Goal: Check status: Check status

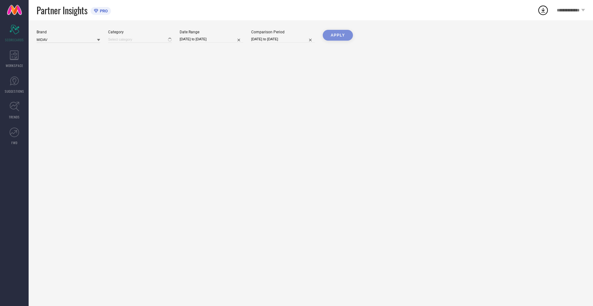
type input "All"
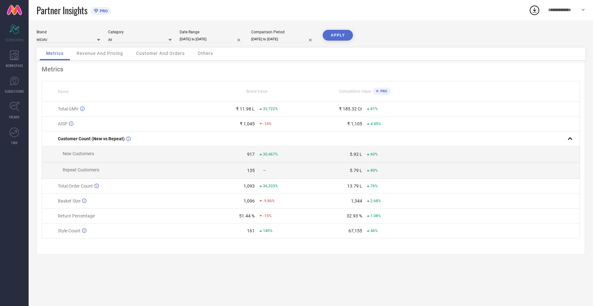
click at [218, 38] on input "[DATE] to [DATE]" at bounding box center [212, 39] width 64 height 7
select select "9"
select select "2024"
select select "10"
select select "2024"
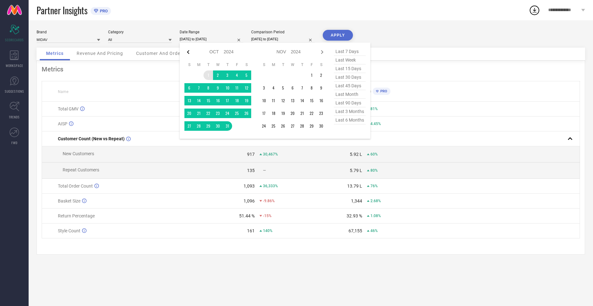
click at [187, 50] on icon at bounding box center [188, 52] width 8 height 8
select select "8"
select select "2024"
select select "9"
select select "2024"
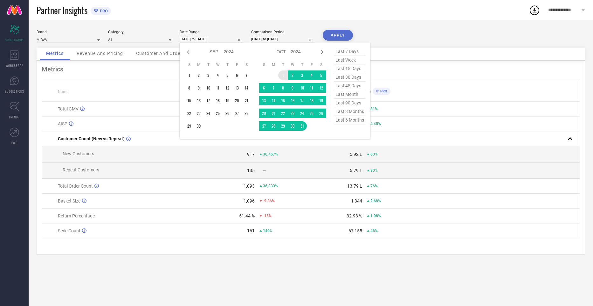
click at [187, 50] on icon at bounding box center [188, 52] width 8 height 8
select select "7"
select select "2024"
select select "8"
select select "2024"
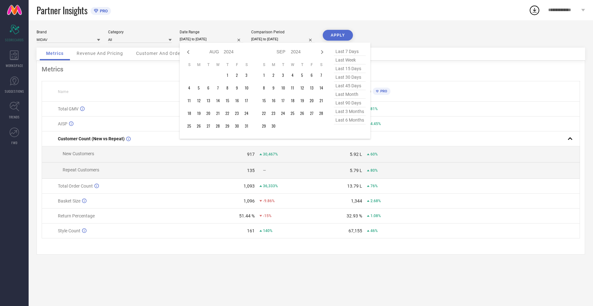
click at [187, 50] on icon at bounding box center [188, 52] width 8 height 8
select select "6"
select select "2024"
select select "7"
select select "2024"
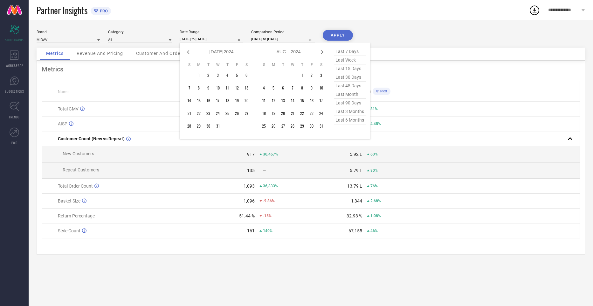
click at [187, 50] on icon at bounding box center [188, 52] width 8 height 8
select select "5"
select select "2024"
select select "6"
select select "2024"
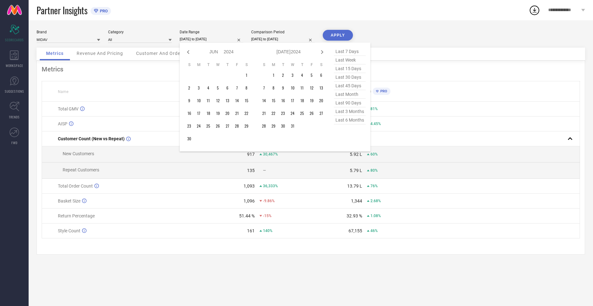
click at [187, 50] on icon at bounding box center [188, 52] width 8 height 8
select select "4"
select select "2024"
select select "5"
select select "2024"
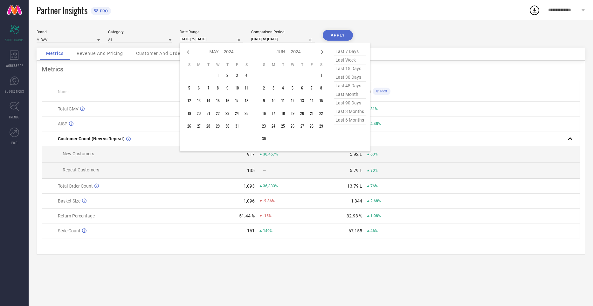
click at [187, 50] on icon at bounding box center [188, 52] width 8 height 8
select select "3"
select select "2024"
select select "4"
select select "2024"
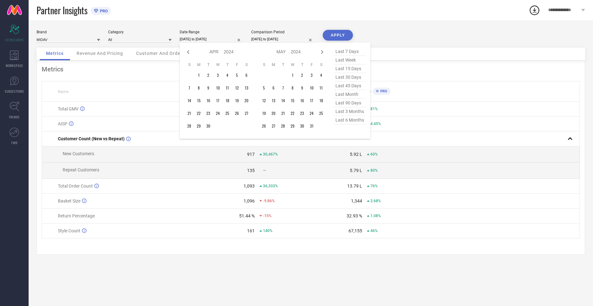
click at [187, 50] on icon at bounding box center [188, 52] width 8 height 8
select select "2"
select select "2024"
select select "3"
select select "2024"
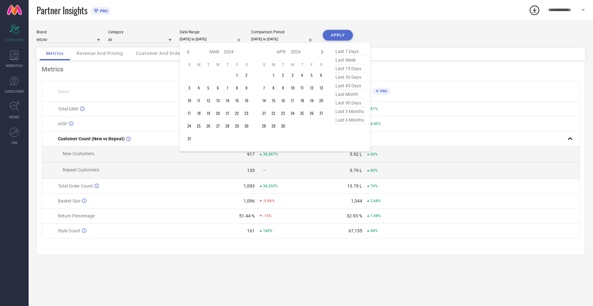
click at [187, 50] on icon at bounding box center [188, 52] width 8 height 8
select select "1"
select select "2024"
select select "2"
select select "2024"
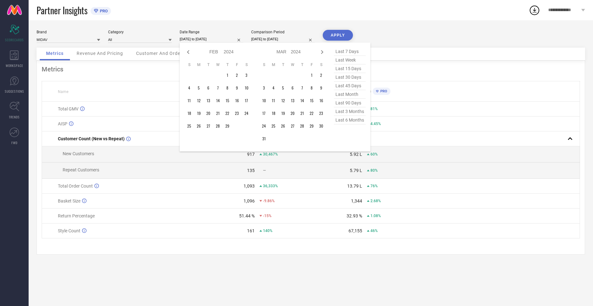
click at [187, 50] on icon at bounding box center [188, 52] width 8 height 8
select select "2024"
select select "1"
select select "2024"
click at [187, 50] on icon at bounding box center [188, 52] width 8 height 8
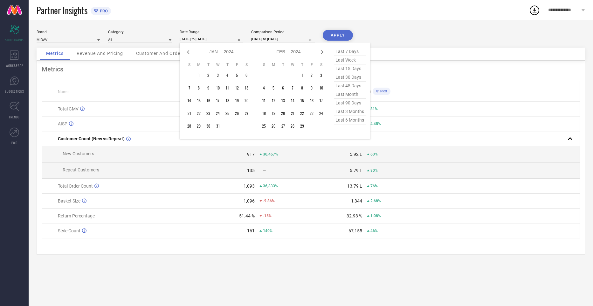
select select "11"
select select "2023"
select select "2024"
type input "After [DATE]"
click at [235, 72] on td "1" at bounding box center [237, 76] width 10 height 10
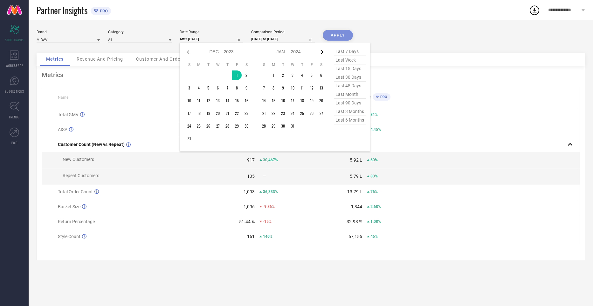
click at [322, 53] on icon at bounding box center [322, 52] width 8 height 8
select select "2024"
select select "1"
select select "2024"
click at [322, 53] on icon at bounding box center [322, 52] width 2 height 4
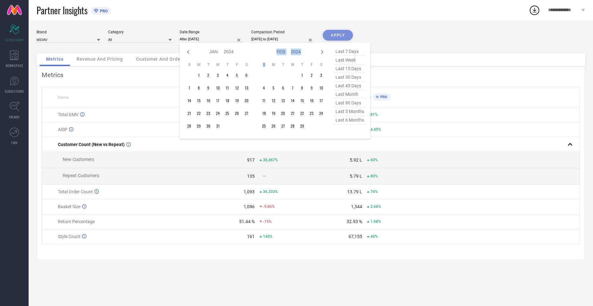
select select "1"
select select "2024"
select select "2"
select select "2024"
click at [322, 53] on icon at bounding box center [322, 52] width 2 height 4
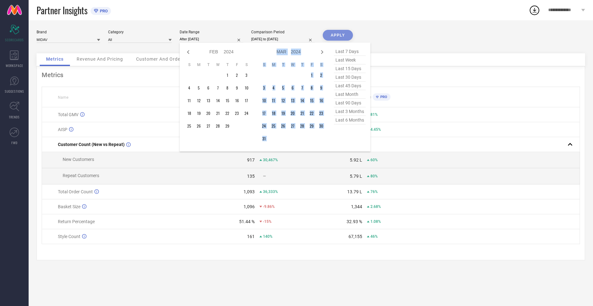
select select "2"
select select "2024"
select select "3"
select select "2024"
click at [322, 53] on icon at bounding box center [322, 52] width 2 height 4
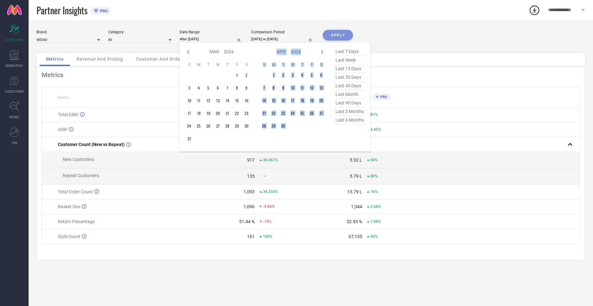
select select "3"
select select "2024"
select select "4"
select select "2024"
click at [322, 53] on icon at bounding box center [322, 52] width 2 height 4
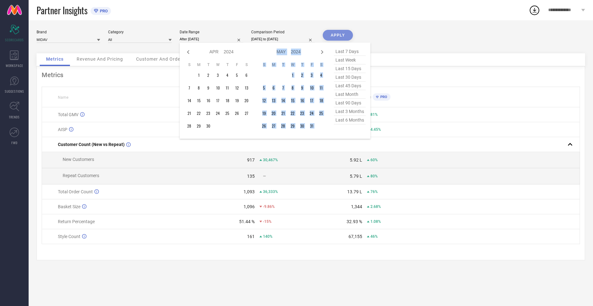
select select "4"
select select "2024"
select select "5"
select select "2024"
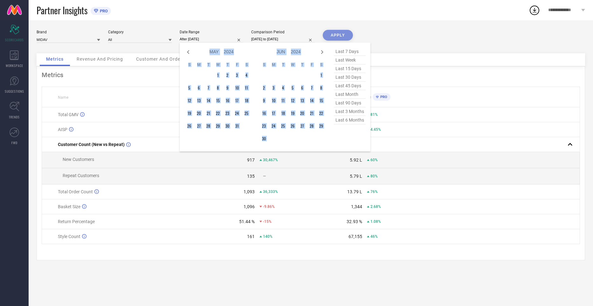
click at [322, 53] on icon at bounding box center [322, 52] width 2 height 4
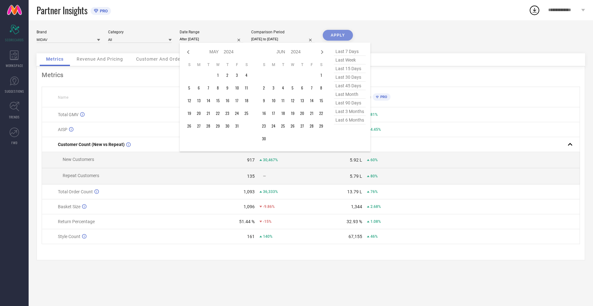
select select "5"
select select "2024"
select select "6"
select select "2024"
click at [322, 53] on icon at bounding box center [322, 52] width 2 height 4
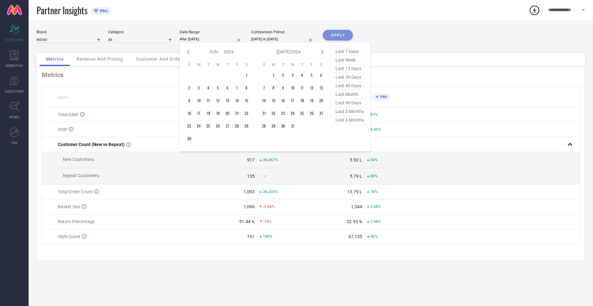
select select "6"
select select "2024"
select select "7"
select select "2024"
click at [322, 53] on icon at bounding box center [322, 52] width 2 height 4
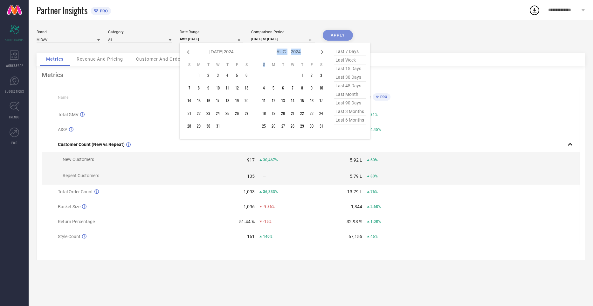
select select "7"
select select "2024"
select select "8"
select select "2024"
click at [322, 53] on icon at bounding box center [322, 52] width 2 height 4
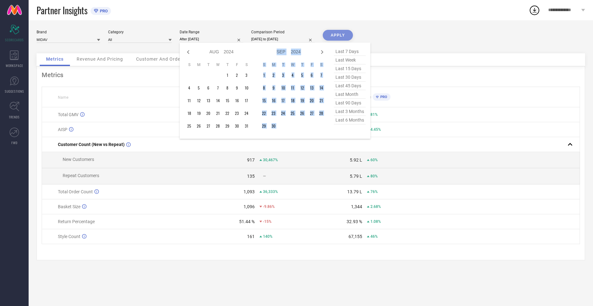
select select "8"
select select "2024"
select select "9"
select select "2024"
click at [322, 53] on icon at bounding box center [322, 52] width 2 height 4
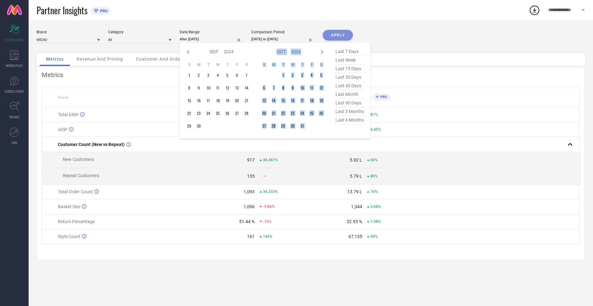
select select "9"
select select "2024"
select select "10"
select select "2024"
click at [322, 53] on icon at bounding box center [322, 52] width 2 height 4
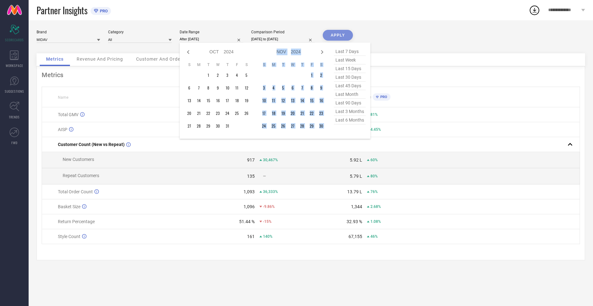
select select "10"
select select "2024"
select select "11"
select select "2024"
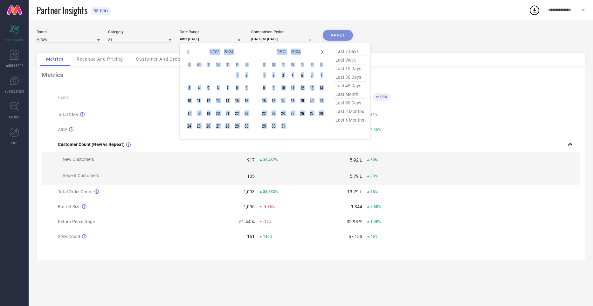
click at [322, 53] on icon at bounding box center [322, 52] width 2 height 4
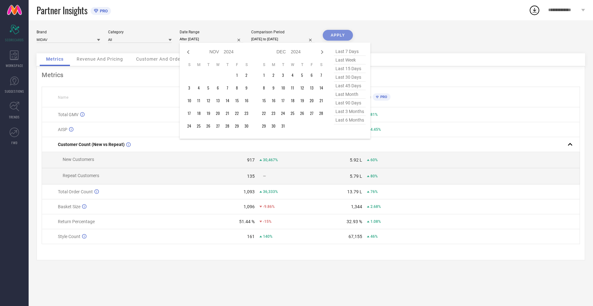
select select "11"
select select "2024"
select select "2025"
click at [322, 53] on icon at bounding box center [322, 52] width 2 height 4
select select "2025"
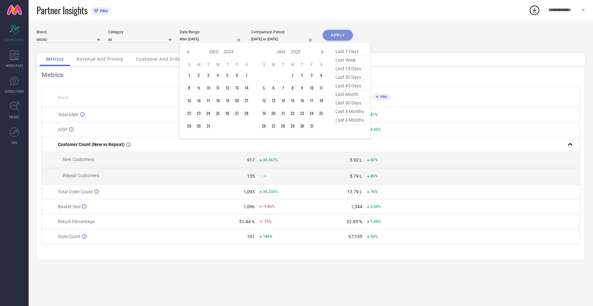
select select "1"
select select "2025"
click at [322, 53] on icon at bounding box center [322, 52] width 2 height 4
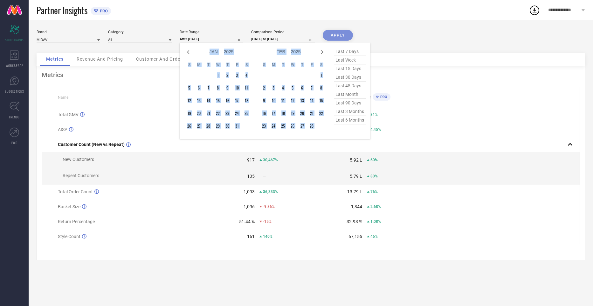
select select "2"
select select "2025"
select select "3"
select select "2025"
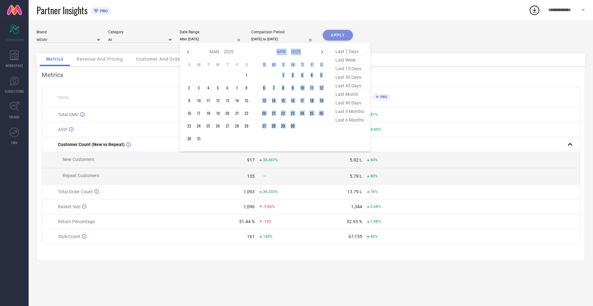
click at [322, 53] on icon at bounding box center [322, 52] width 2 height 4
select select "3"
select select "2025"
select select "4"
select select "2025"
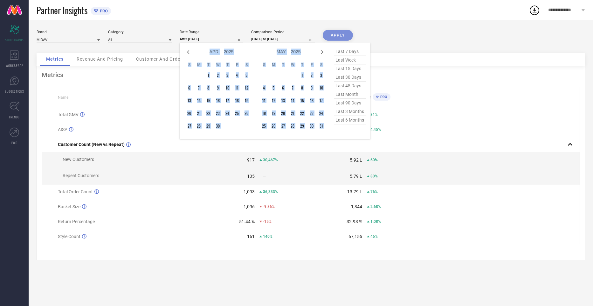
click at [322, 53] on icon at bounding box center [322, 52] width 2 height 4
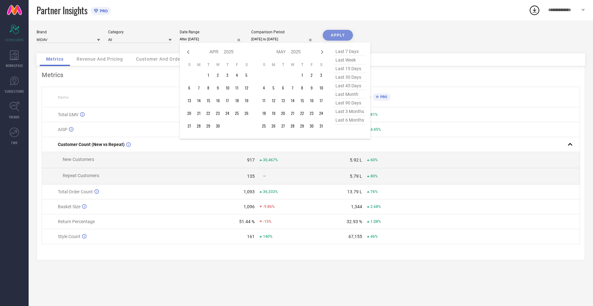
select select "4"
select select "2025"
select select "5"
select select "2025"
click at [322, 53] on icon at bounding box center [322, 52] width 2 height 4
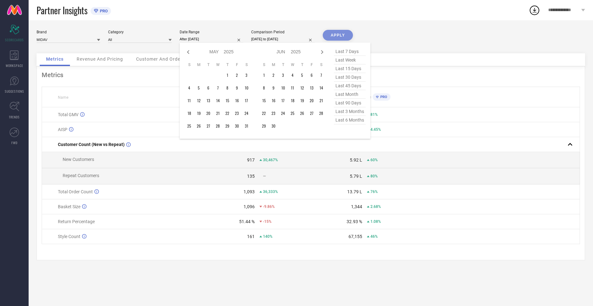
select select "5"
select select "2025"
select select "6"
select select "2025"
click at [322, 53] on icon at bounding box center [322, 52] width 2 height 4
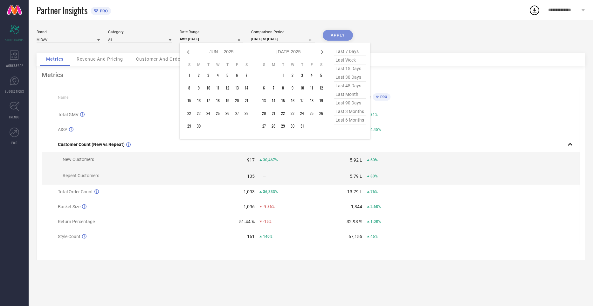
select select "6"
select select "2025"
select select "7"
select select "2025"
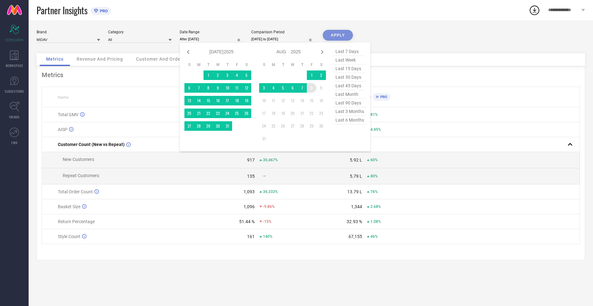
type input "[DATE] to [DATE]"
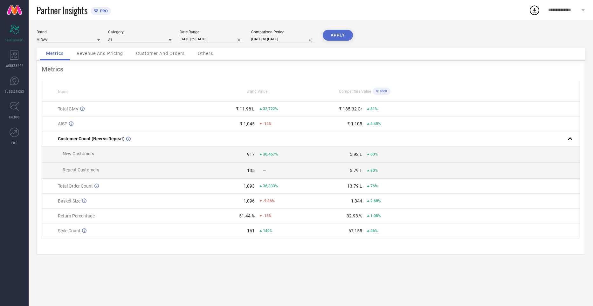
click at [336, 38] on button "APPLY" at bounding box center [338, 35] width 30 height 11
click at [91, 55] on span "Revenue And Pricing" at bounding box center [100, 53] width 46 height 5
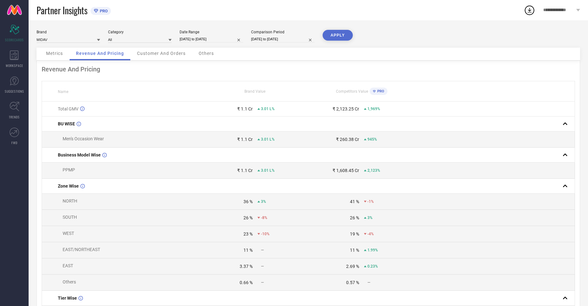
click at [160, 56] on div "Customer And Orders" at bounding box center [161, 54] width 61 height 13
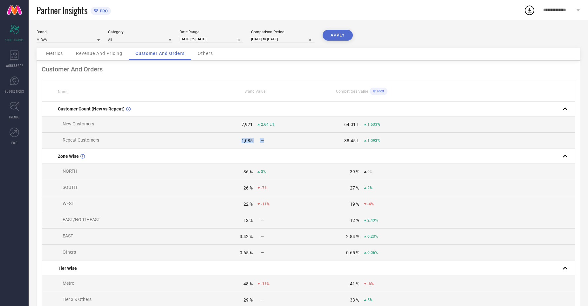
drag, startPoint x: 242, startPoint y: 142, endPoint x: 274, endPoint y: 141, distance: 32.4
click at [274, 141] on div "1,085 —" at bounding box center [255, 140] width 106 height 5
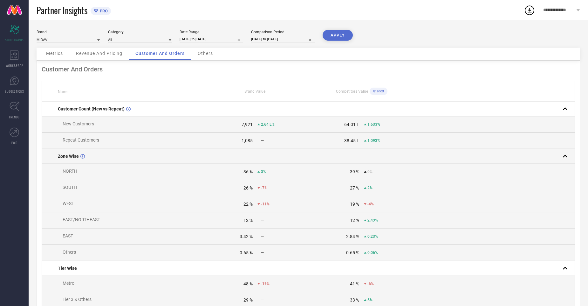
click at [361, 156] on td at bounding box center [361, 156] width 106 height 15
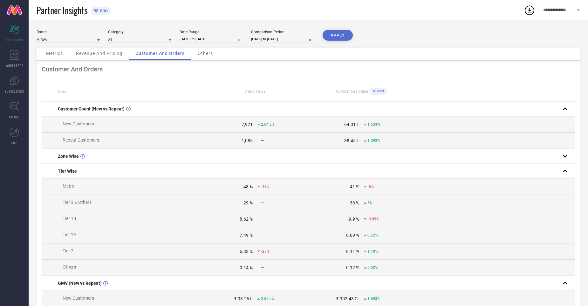
click at [200, 51] on span "Others" at bounding box center [205, 53] width 15 height 5
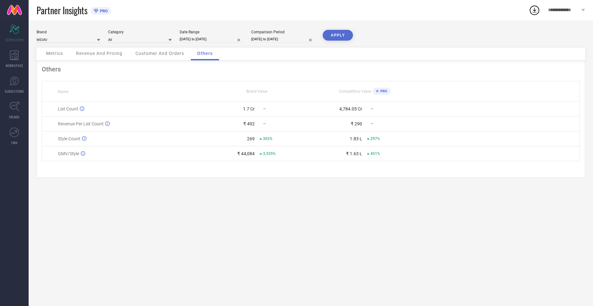
click at [168, 54] on span "Customer And Orders" at bounding box center [159, 53] width 49 height 5
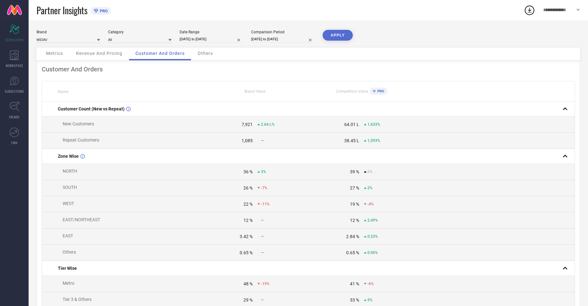
click at [110, 52] on span "Revenue And Pricing" at bounding box center [99, 53] width 46 height 5
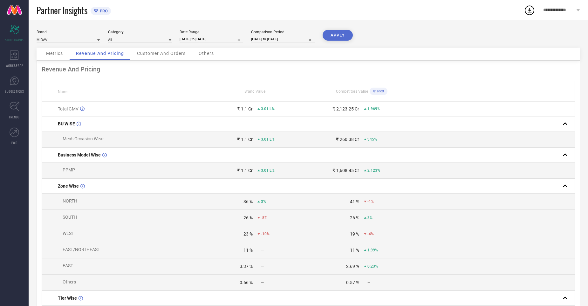
click at [51, 58] on div "Metrics" at bounding box center [55, 54] width 30 height 13
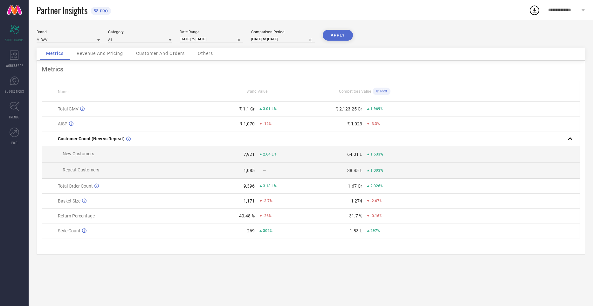
click at [168, 58] on div "Customer And Orders" at bounding box center [160, 54] width 61 height 13
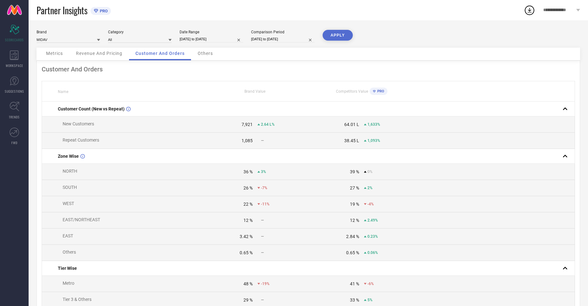
click at [198, 57] on div "Others" at bounding box center [205, 54] width 28 height 13
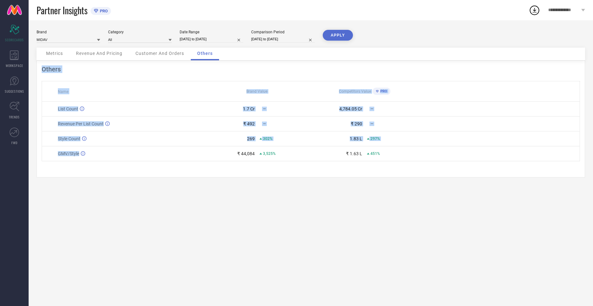
drag, startPoint x: 239, startPoint y: 153, endPoint x: 251, endPoint y: 174, distance: 24.3
click at [251, 174] on div "Others Name Brand Value Competitors Value PRO List Count 1.7 Cr — 4,784.05 Cr —…" at bounding box center [311, 119] width 548 height 117
click at [308, 194] on div "Brand MIDAV Category All Date Range [DATE] to [DATE] Comparison Period [DATE] t…" at bounding box center [311, 163] width 564 height 286
drag, startPoint x: 235, startPoint y: 153, endPoint x: 391, endPoint y: 173, distance: 156.3
click at [391, 173] on div "Others Name Brand Value Competitors Value PRO List Count 1.7 Cr — 4,784.05 Cr —…" at bounding box center [311, 119] width 548 height 117
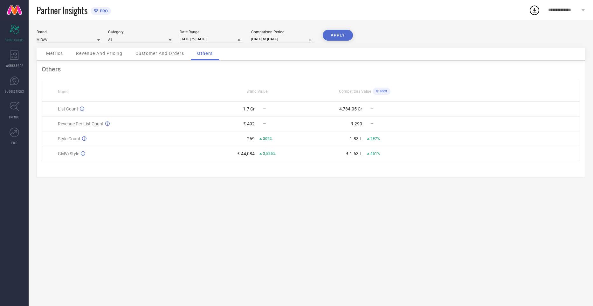
click at [149, 219] on div "Brand MIDAV Category All Date Range [DATE] to [DATE] Comparison Period [DATE] t…" at bounding box center [311, 163] width 564 height 286
drag, startPoint x: 262, startPoint y: 155, endPoint x: 285, endPoint y: 154, distance: 23.2
click at [285, 154] on div "3,525%" at bounding box center [284, 154] width 51 height 4
click at [276, 173] on div "Others Name Brand Value Competitors Value PRO List Count 1.7 Cr — 4,784.05 Cr —…" at bounding box center [311, 119] width 548 height 117
click at [175, 55] on span "Customer And Orders" at bounding box center [159, 53] width 49 height 5
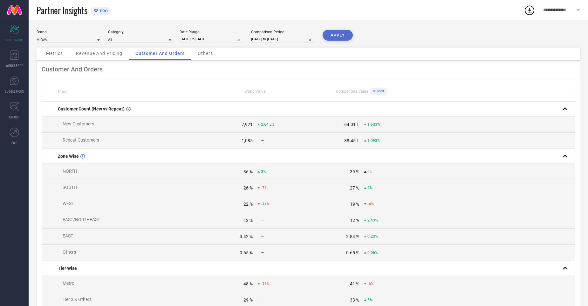
click at [47, 53] on span "Metrics" at bounding box center [54, 53] width 17 height 5
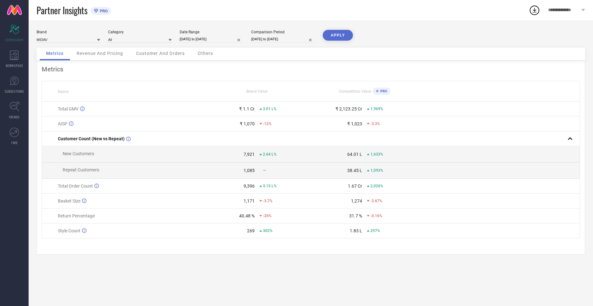
click at [108, 58] on div "Revenue And Pricing" at bounding box center [99, 54] width 59 height 13
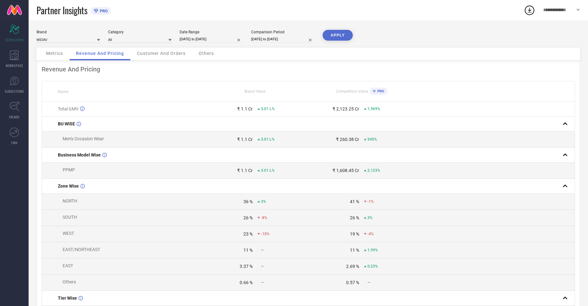
click at [50, 59] on div "Metrics" at bounding box center [55, 54] width 30 height 13
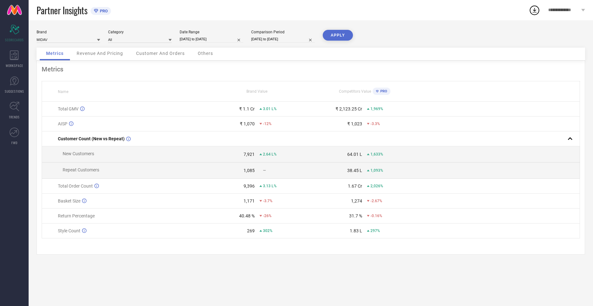
click at [89, 57] on div "Revenue And Pricing" at bounding box center [99, 54] width 59 height 13
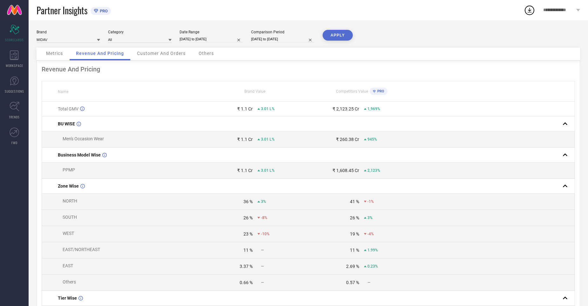
click at [62, 56] on span "Metrics" at bounding box center [54, 53] width 17 height 5
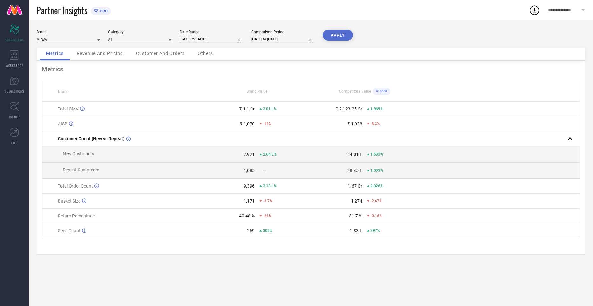
click at [91, 58] on div "Revenue And Pricing" at bounding box center [99, 54] width 59 height 13
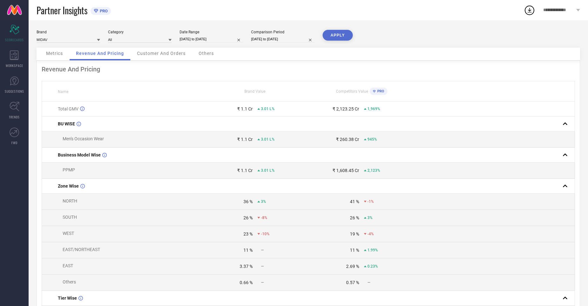
click at [156, 55] on span "Customer And Orders" at bounding box center [161, 53] width 49 height 5
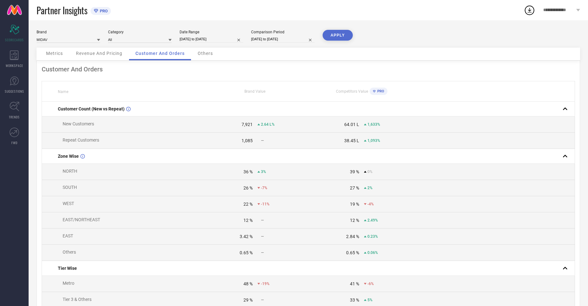
click at [202, 55] on span "Others" at bounding box center [205, 53] width 15 height 5
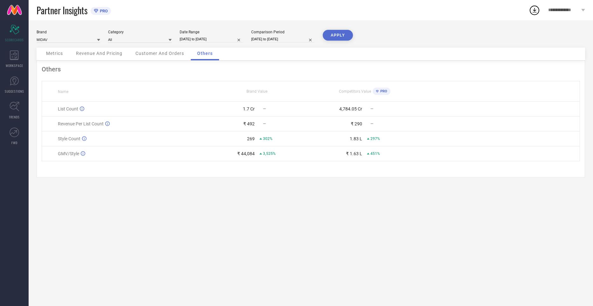
click at [50, 57] on div "Metrics" at bounding box center [55, 54] width 30 height 13
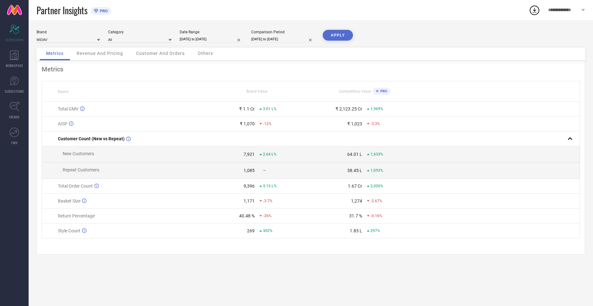
click at [93, 56] on span "Revenue And Pricing" at bounding box center [100, 53] width 46 height 5
